Goal: Use online tool/utility: Utilize a website feature to perform a specific function

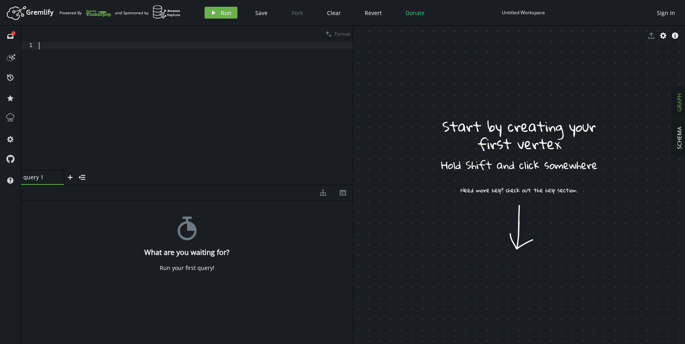
click at [247, 101] on div at bounding box center [195, 113] width 316 height 143
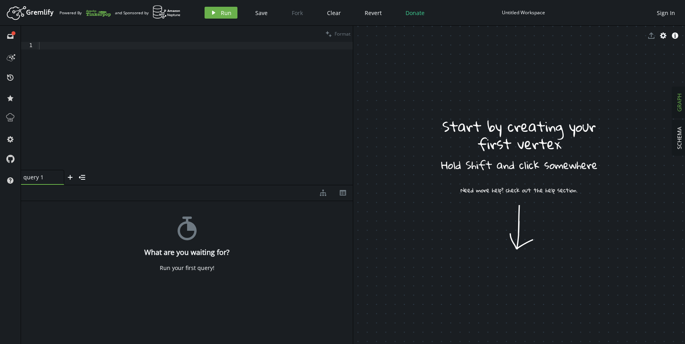
drag, startPoint x: 442, startPoint y: 75, endPoint x: 523, endPoint y: 109, distance: 87.8
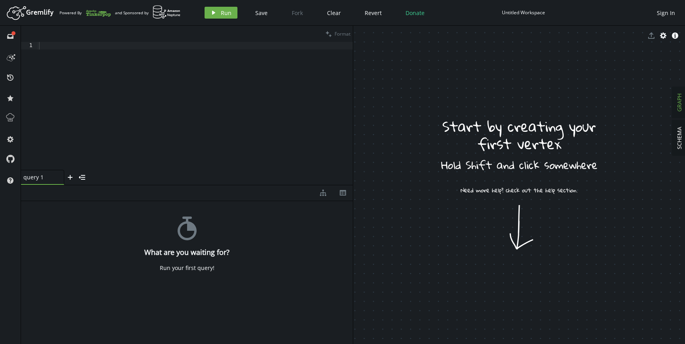
drag, startPoint x: 518, startPoint y: 270, endPoint x: 527, endPoint y: 92, distance: 178.2
click at [226, 17] on button "play Run" at bounding box center [221, 13] width 33 height 12
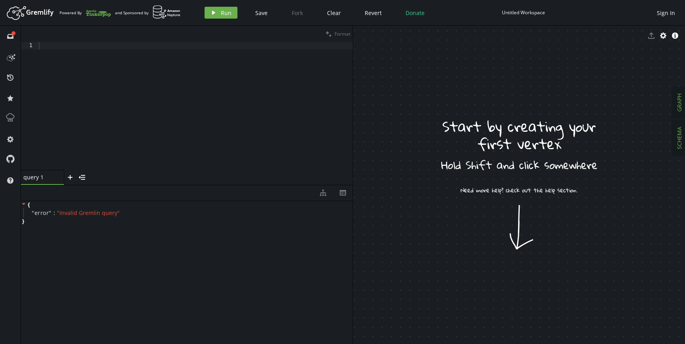
click at [678, 134] on span "SCHEMA" at bounding box center [679, 138] width 8 height 23
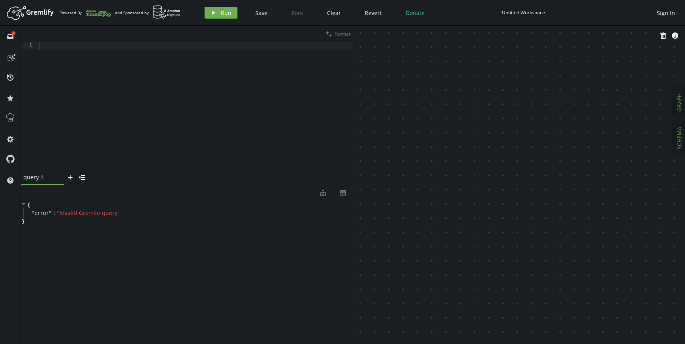
click at [681, 108] on span "GRAPH" at bounding box center [679, 103] width 8 height 18
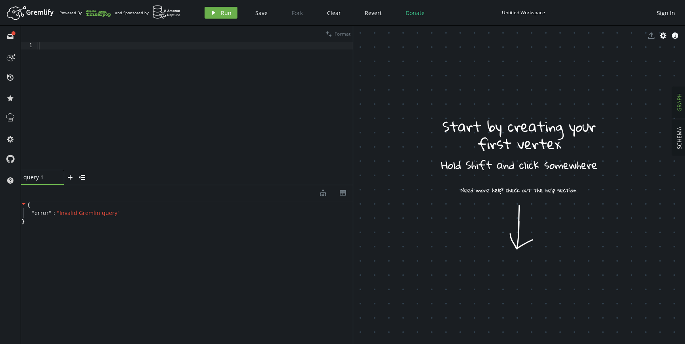
click at [227, 121] on div at bounding box center [195, 113] width 316 height 143
